Goal: Information Seeking & Learning: Learn about a topic

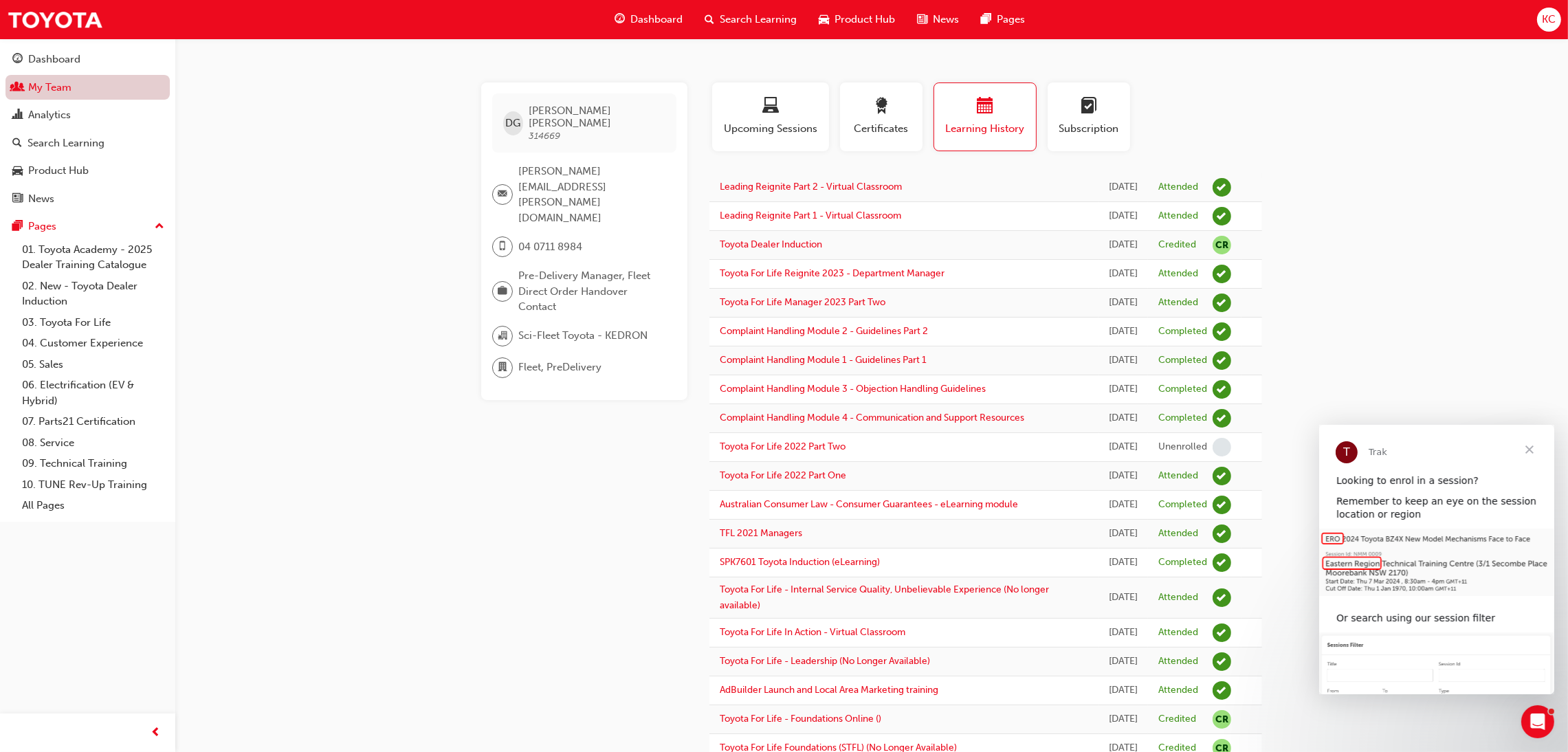
click at [56, 88] on link "My Team" at bounding box center [88, 87] width 164 height 25
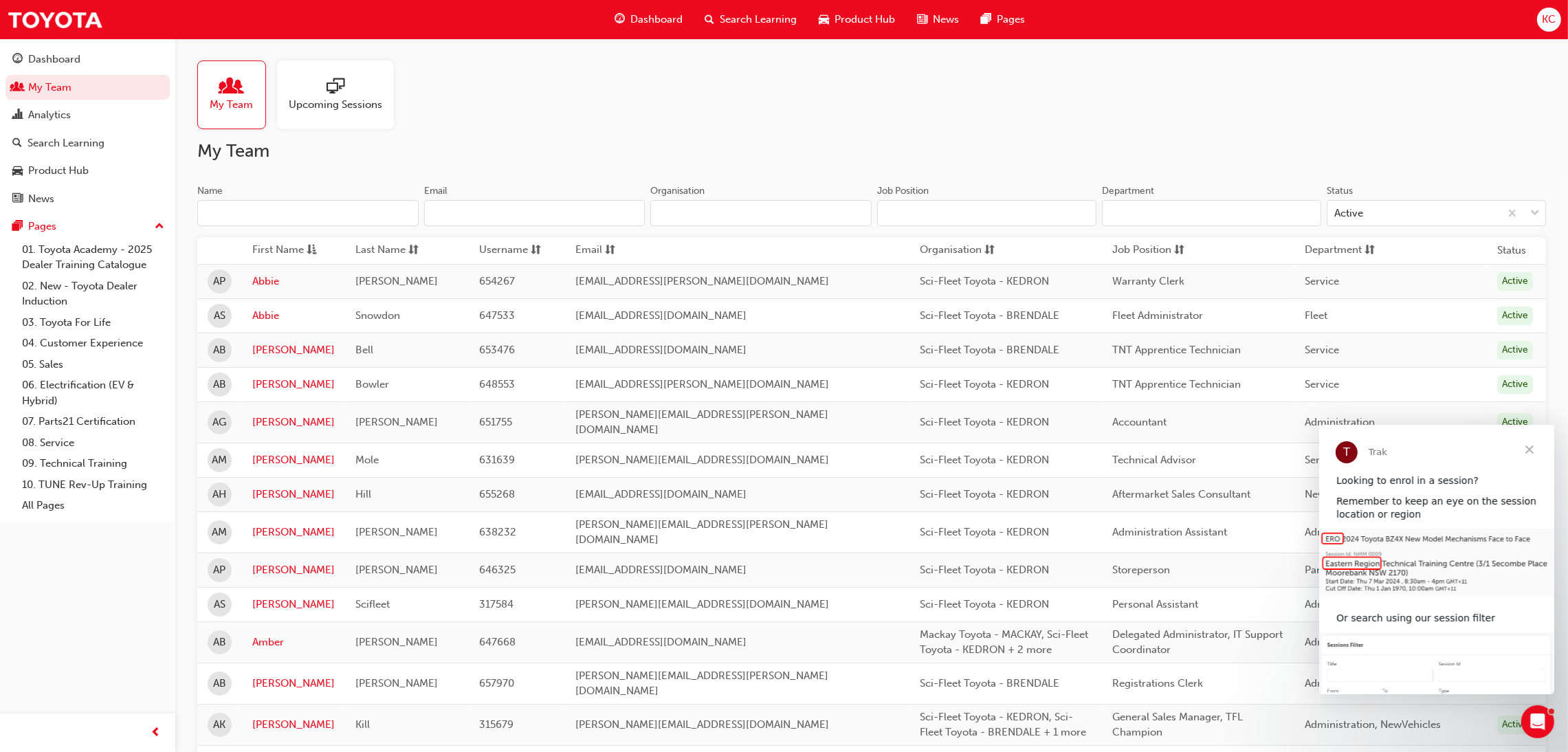
click at [268, 204] on input "Name" at bounding box center [307, 213] width 221 height 26
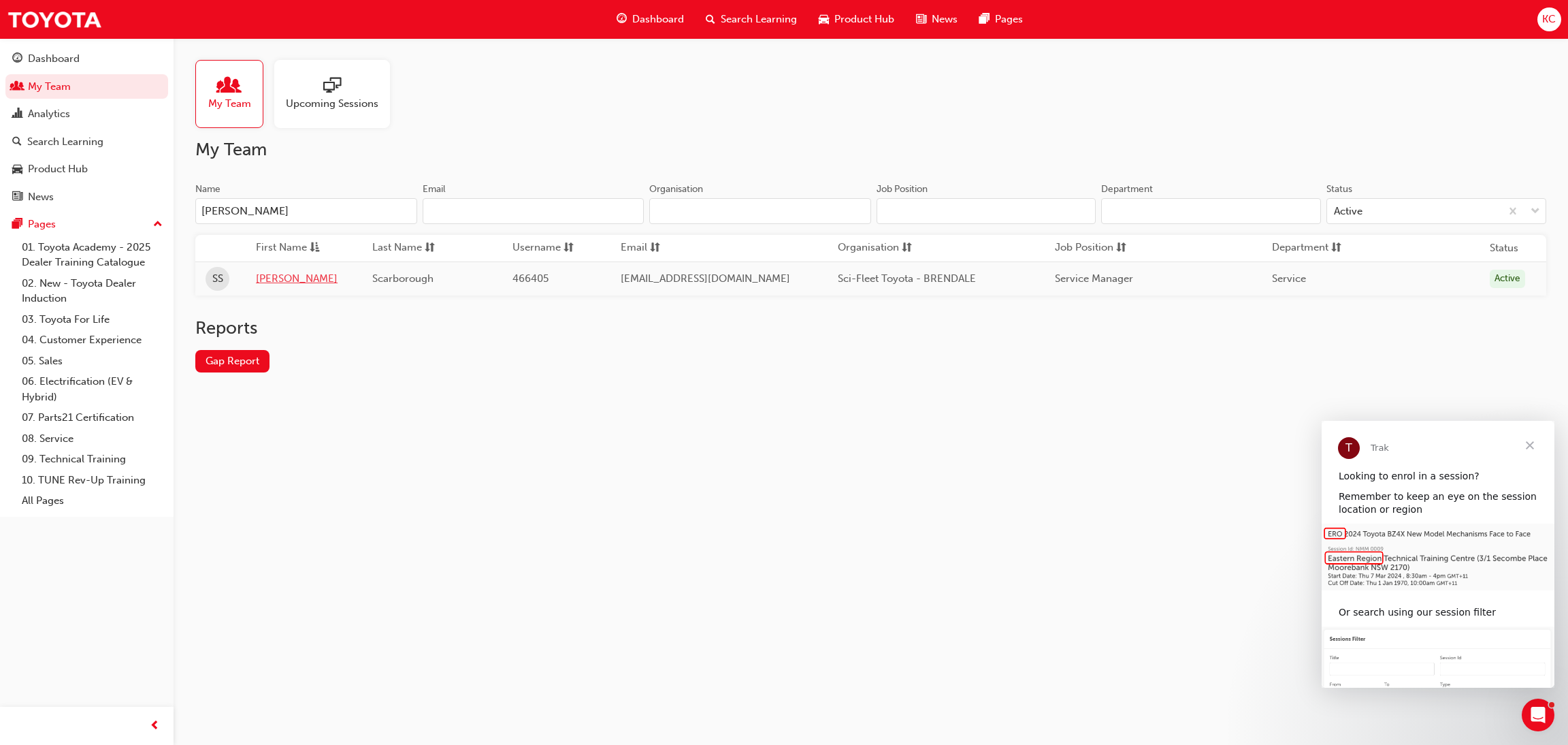
type input "[PERSON_NAME]"
click at [277, 282] on link "[PERSON_NAME]" at bounding box center [304, 278] width 96 height 16
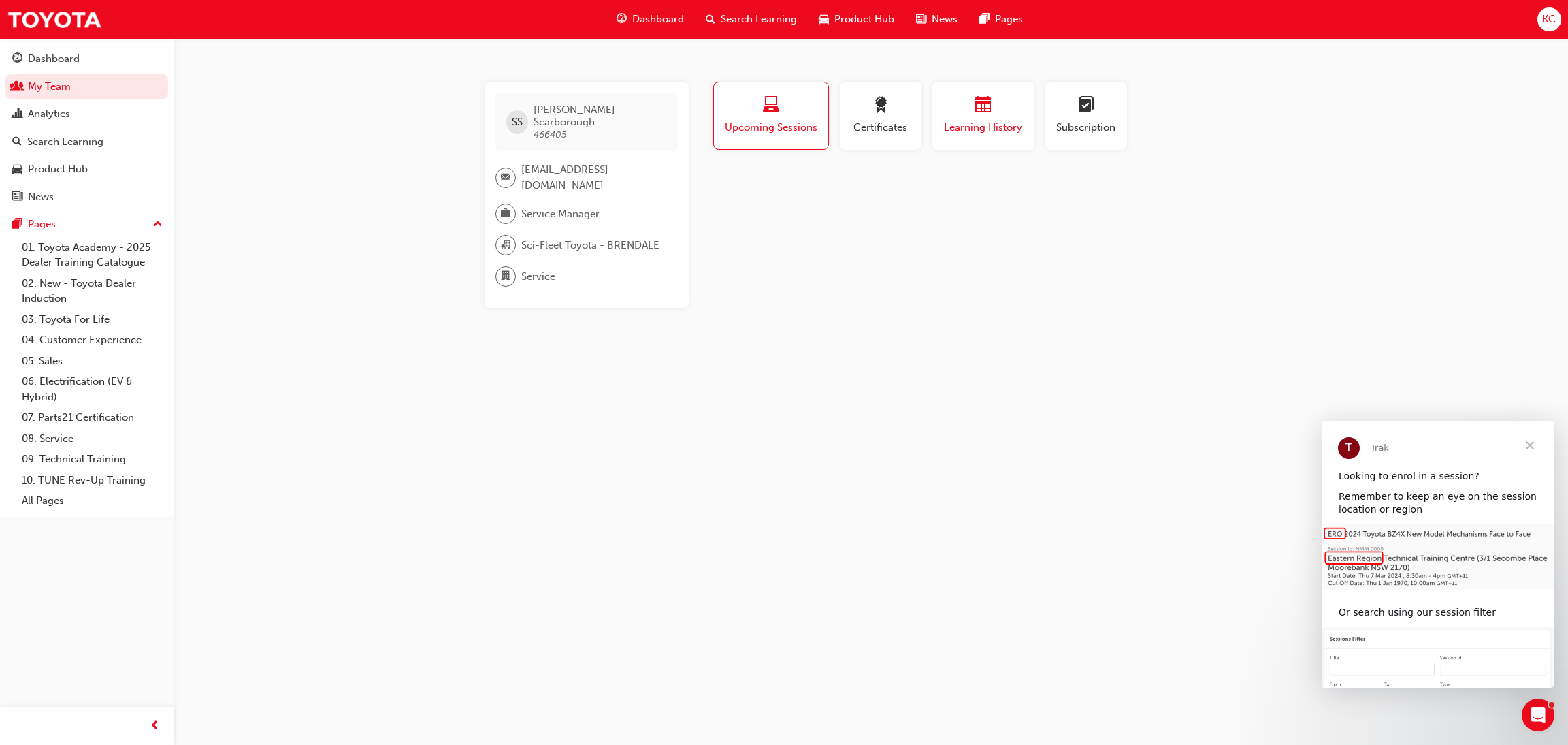
click at [965, 105] on div "button" at bounding box center [983, 107] width 81 height 21
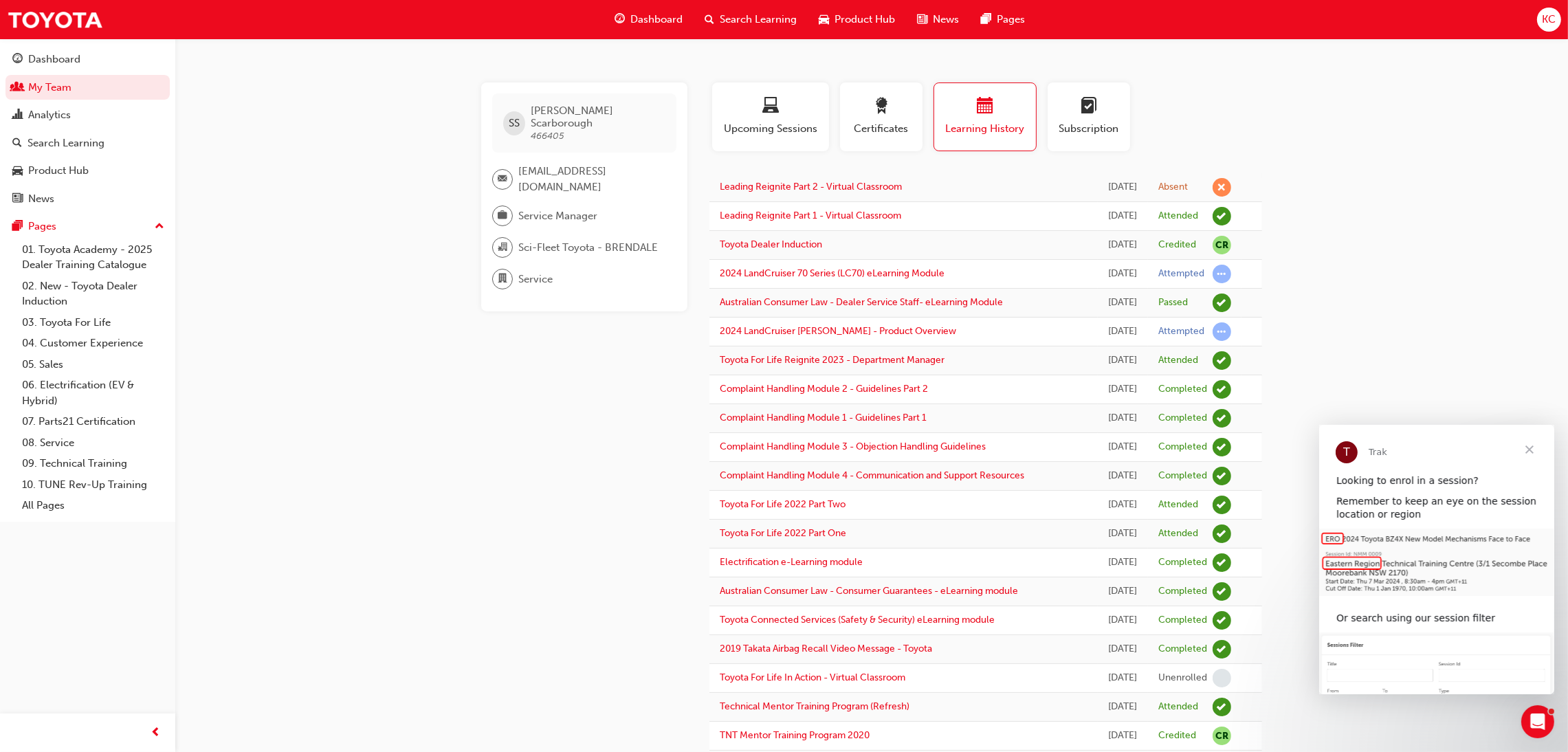
click at [734, 21] on span "Search Learning" at bounding box center [758, 20] width 77 height 16
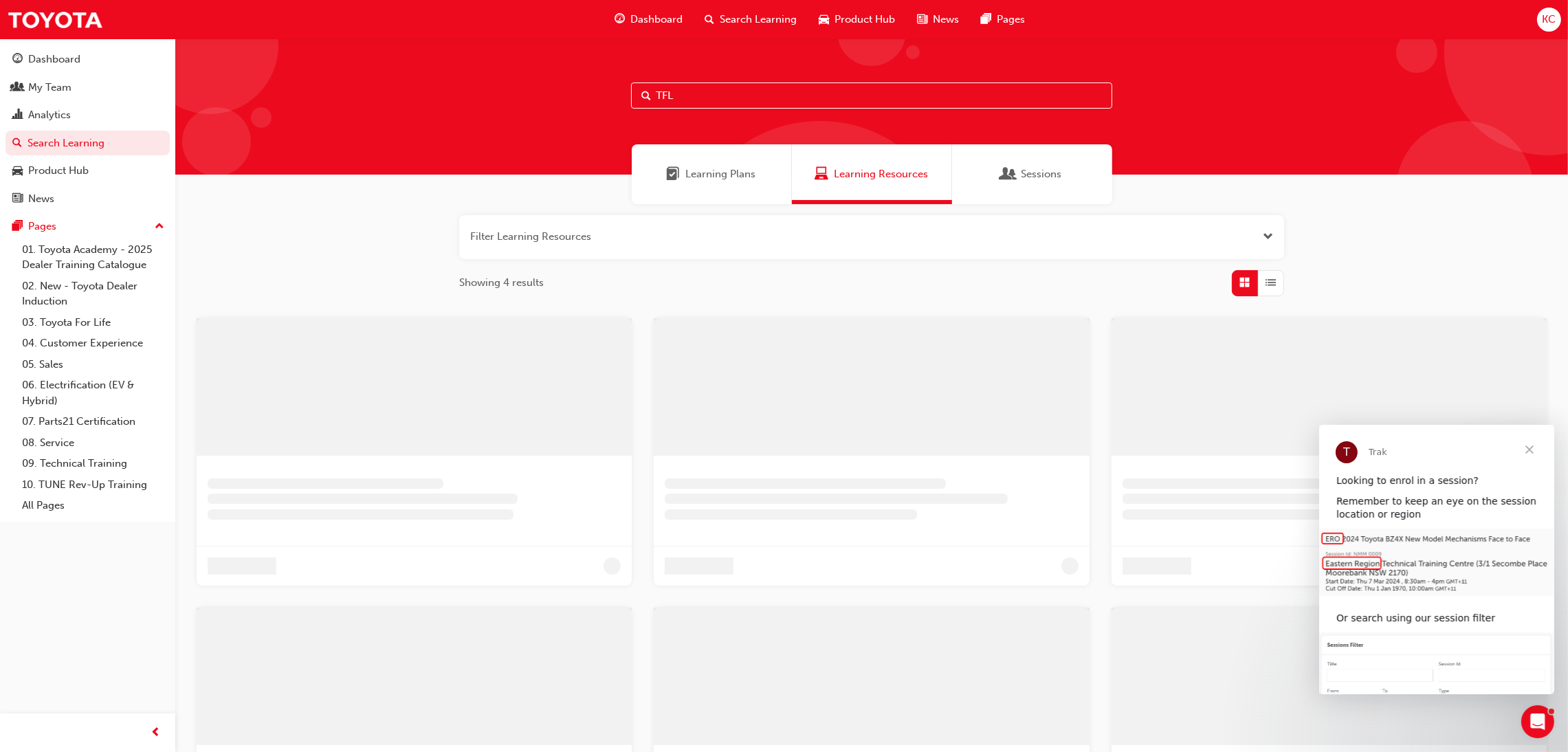
click at [691, 103] on input "TFL" at bounding box center [872, 95] width 482 height 26
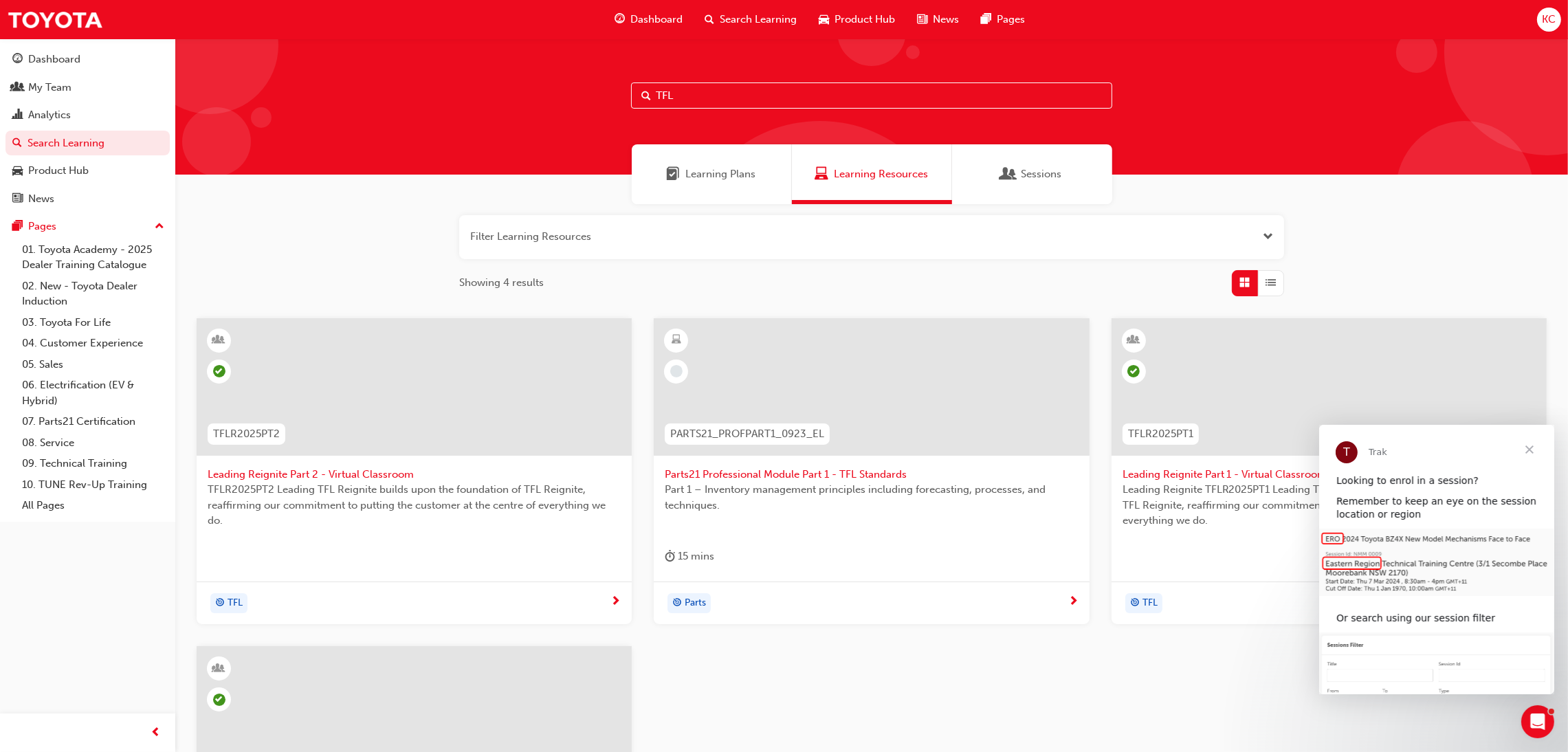
click at [343, 471] on span "Leading Reignite Part 2 - Virtual Classroom" at bounding box center [413, 474] width 413 height 16
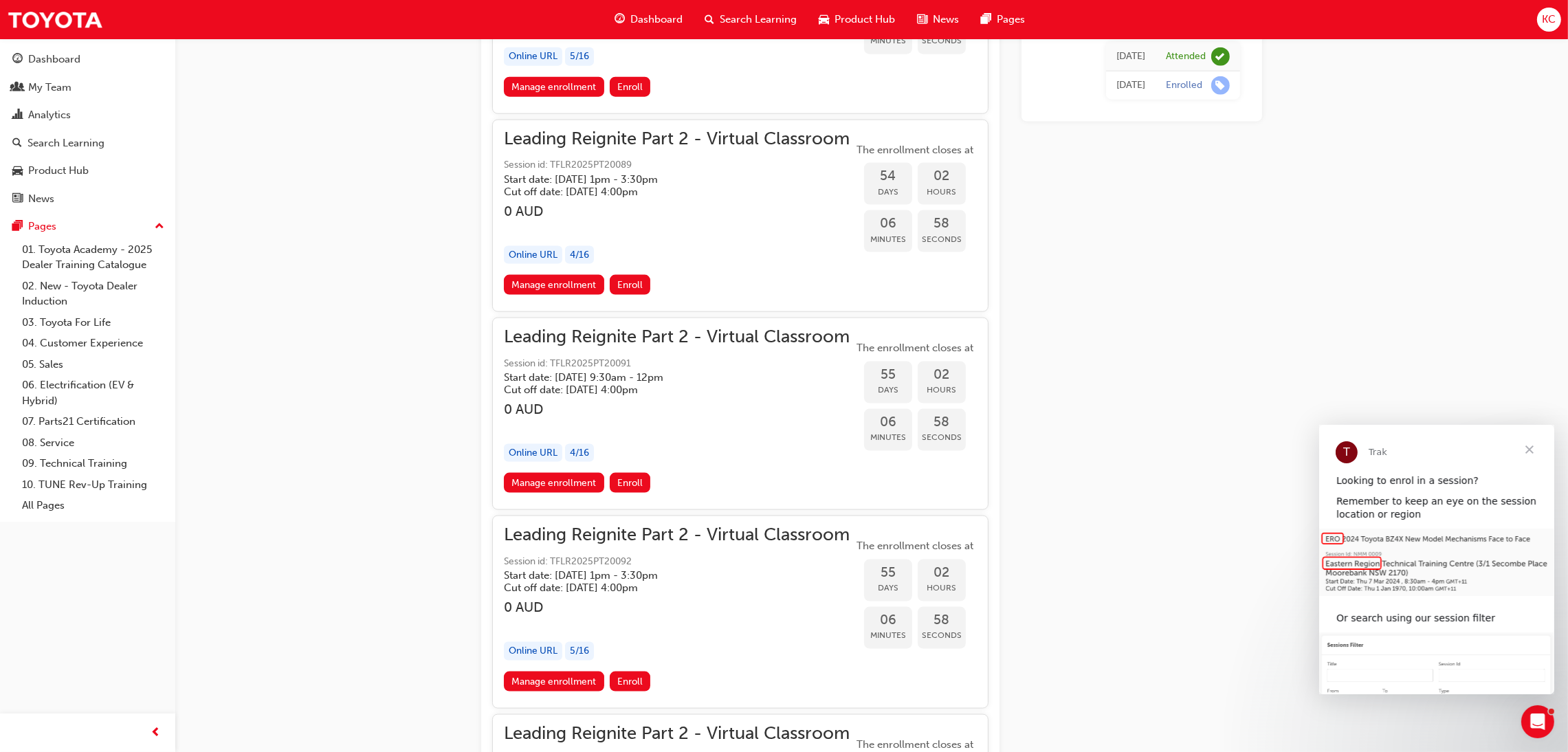
scroll to position [10931, 0]
